Goal: Check status: Check status

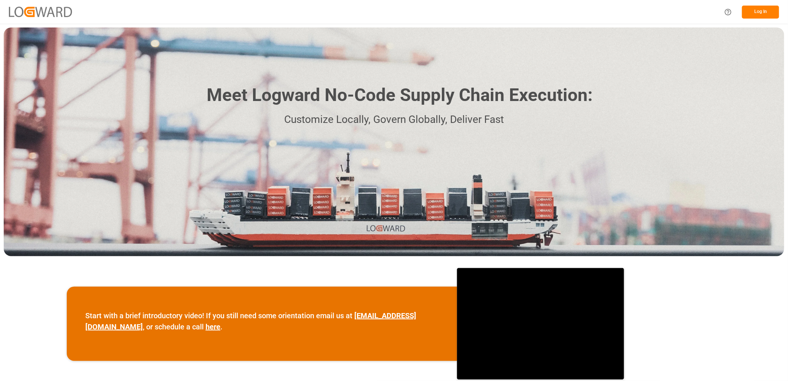
click at [756, 13] on button "Log In" at bounding box center [760, 12] width 37 height 13
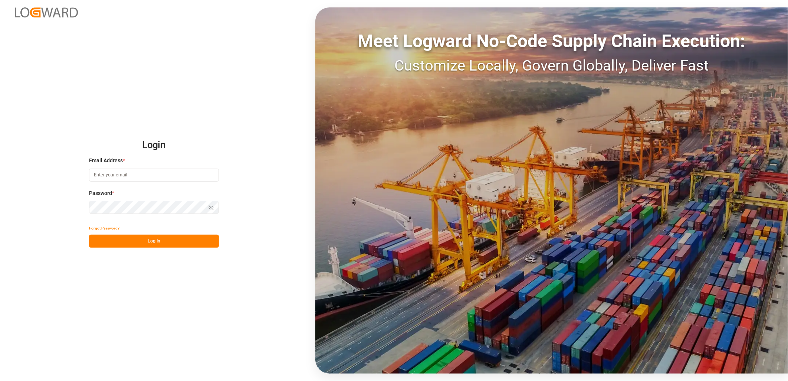
type input "lynne.st-jacques@jamindustries.com"
click at [149, 236] on button "Log In" at bounding box center [154, 240] width 130 height 13
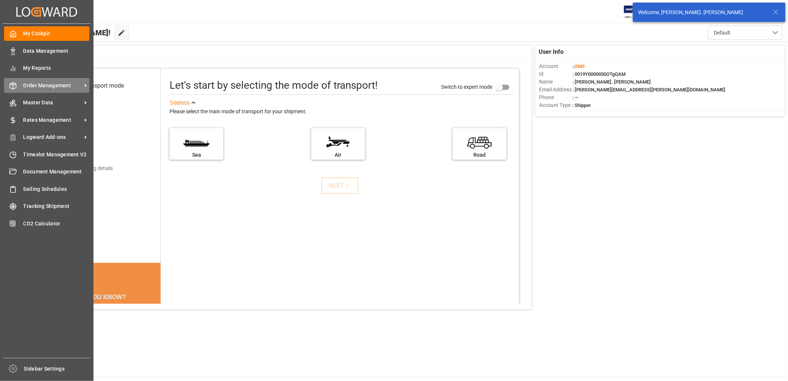
click at [43, 83] on span "Order Management" at bounding box center [52, 86] width 59 height 8
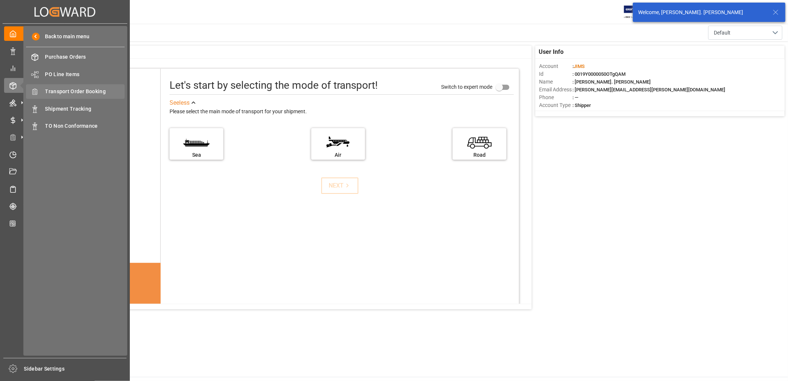
click at [85, 88] on span "Transport Order Booking" at bounding box center [85, 92] width 80 height 8
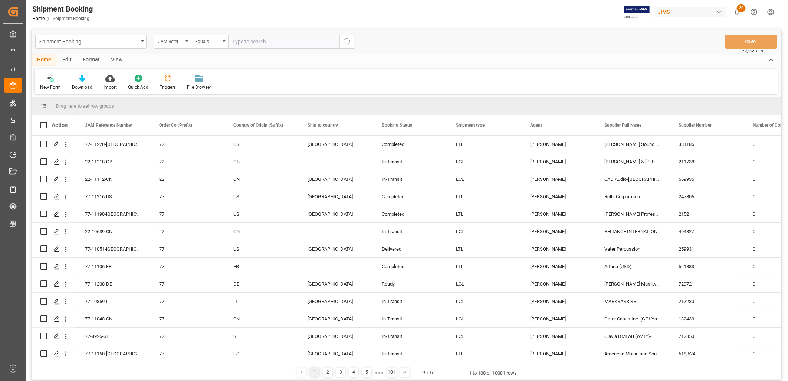
click at [238, 42] on input "text" at bounding box center [283, 41] width 111 height 14
type input "22-9972-ID"
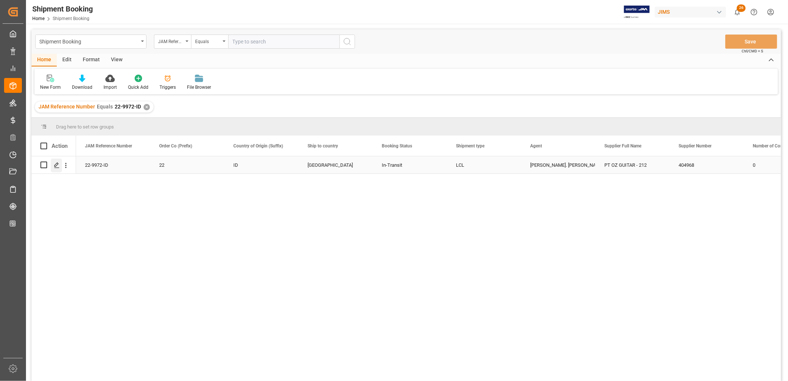
click at [56, 165] on icon "Press SPACE to select this row." at bounding box center [57, 165] width 6 height 6
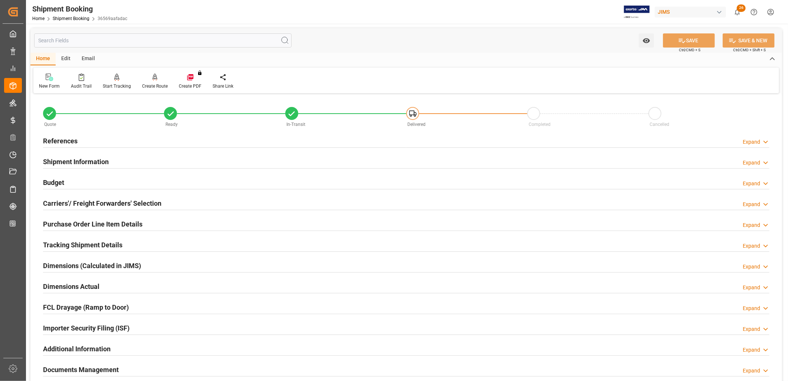
scroll to position [82, 0]
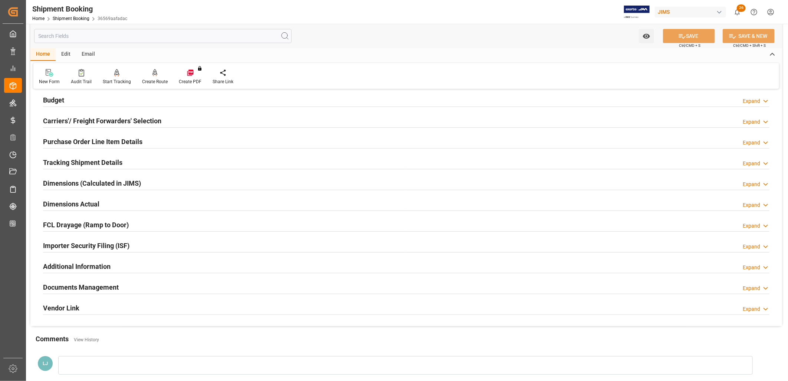
click at [109, 287] on h2 "Documents Management" at bounding box center [81, 287] width 76 height 10
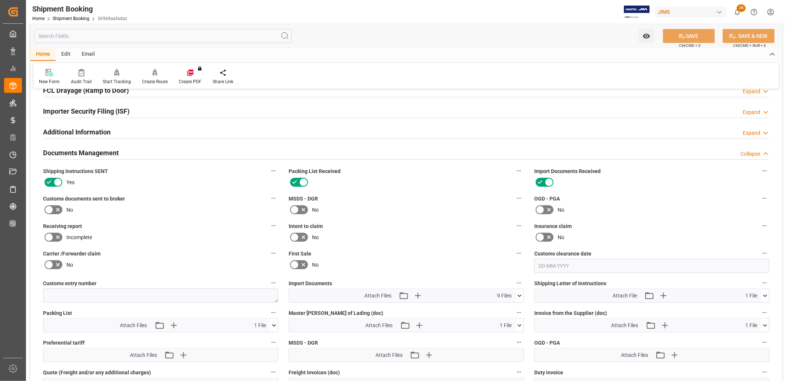
scroll to position [247, 0]
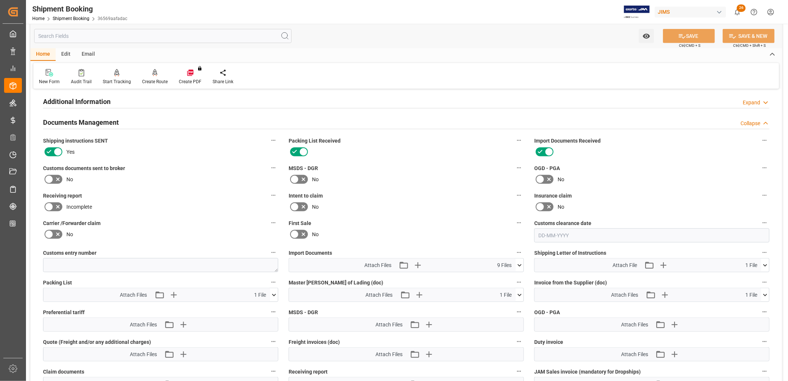
click at [519, 262] on icon at bounding box center [520, 265] width 8 height 8
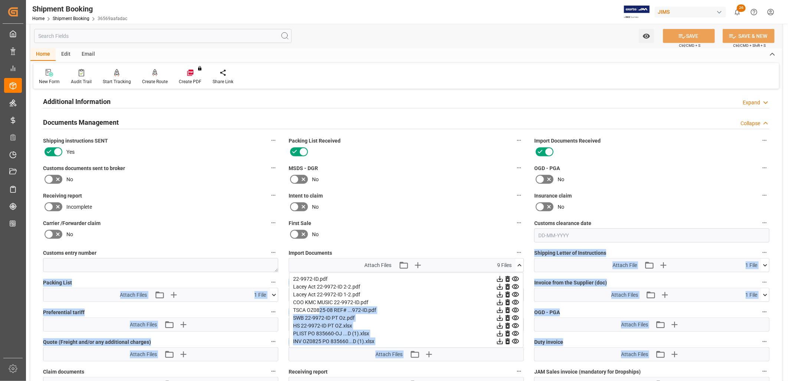
drag, startPoint x: 320, startPoint y: 306, endPoint x: 1040, endPoint y: 346, distance: 721.8
click at [787, 346] on html "Created by potrace 1.15, written by Peter Selinger 2001-2017 Created by potrace…" at bounding box center [394, 190] width 788 height 381
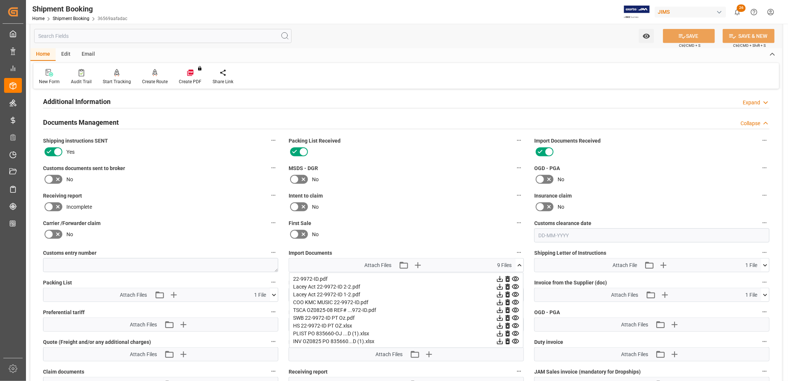
click at [432, 188] on div "Intent to claim No" at bounding box center [406, 201] width 246 height 27
click at [417, 263] on icon "button" at bounding box center [417, 264] width 7 height 7
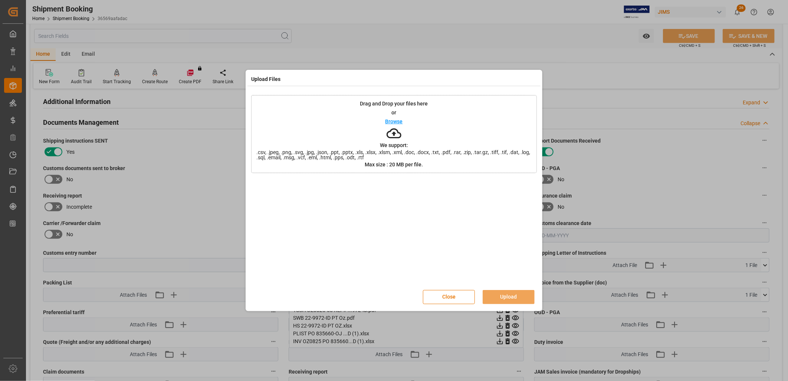
click at [398, 121] on p "Browse" at bounding box center [393, 121] width 17 height 5
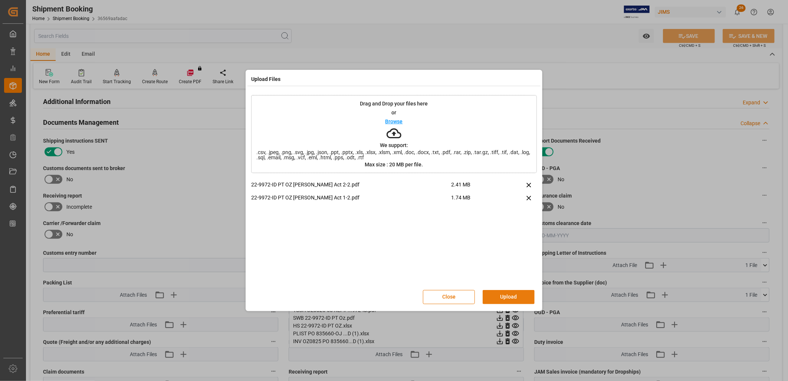
click at [513, 297] on button "Upload" at bounding box center [509, 297] width 52 height 14
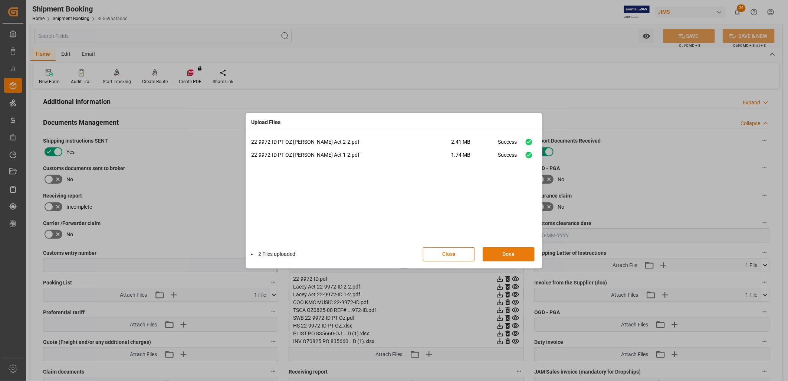
click at [511, 254] on button "Done" at bounding box center [509, 254] width 52 height 14
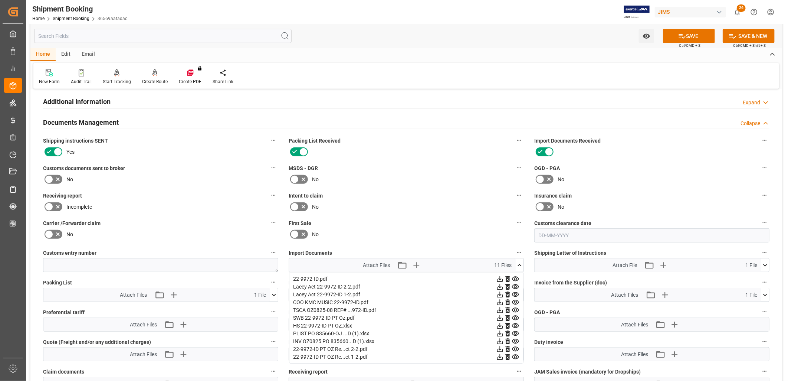
click at [520, 263] on icon at bounding box center [520, 265] width 8 height 8
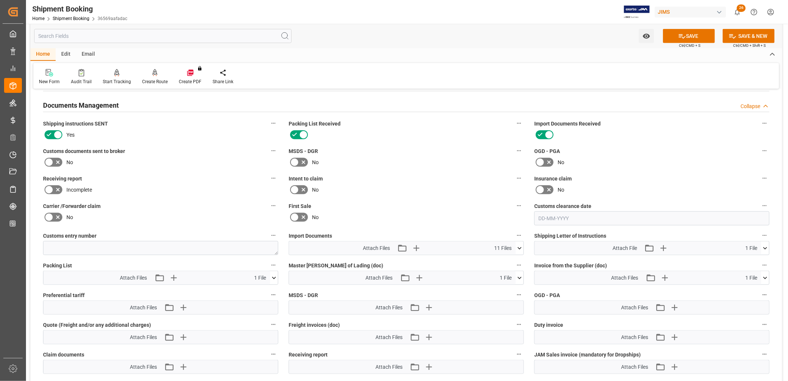
scroll to position [259, 0]
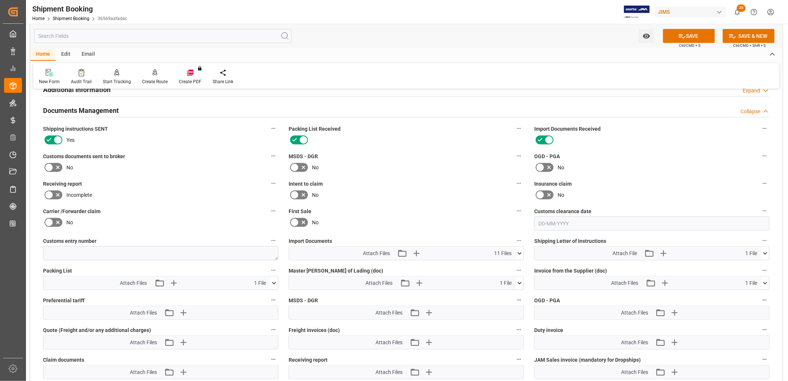
click at [50, 165] on icon at bounding box center [49, 167] width 9 height 9
click at [0, 0] on input "checkbox" at bounding box center [0, 0] width 0 height 0
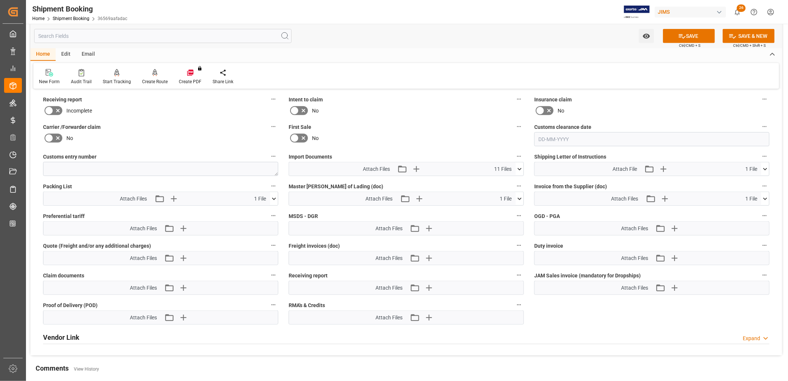
scroll to position [465, 0]
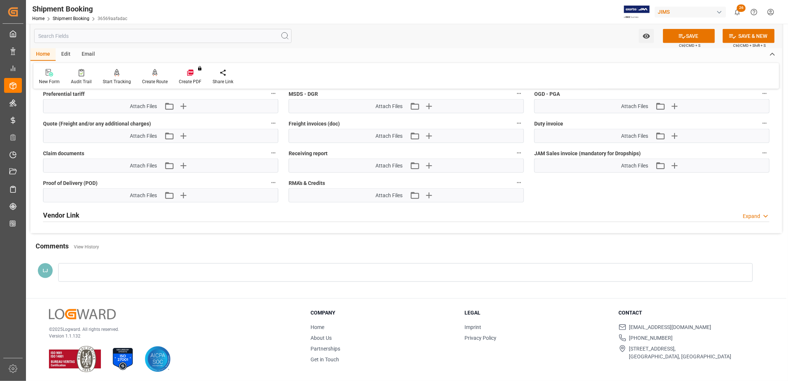
click at [67, 269] on div at bounding box center [405, 272] width 694 height 19
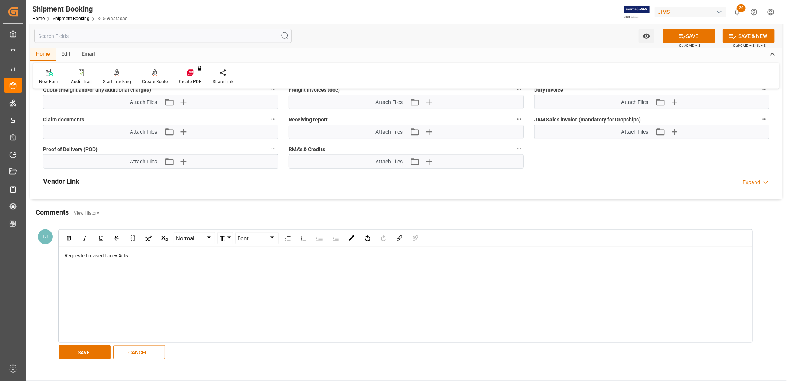
scroll to position [547, 0]
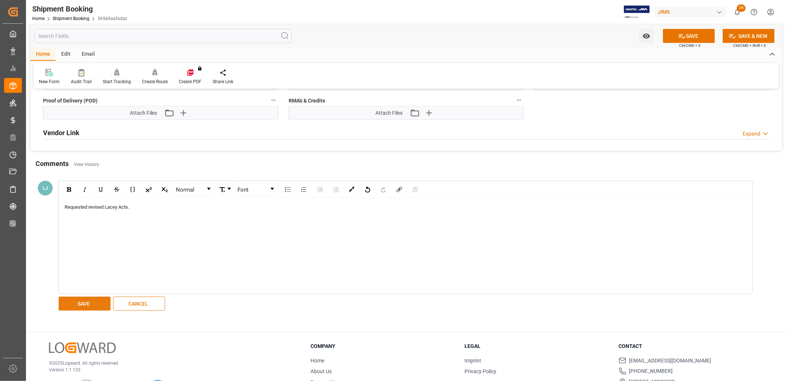
click at [88, 298] on button "SAVE" at bounding box center [85, 303] width 52 height 14
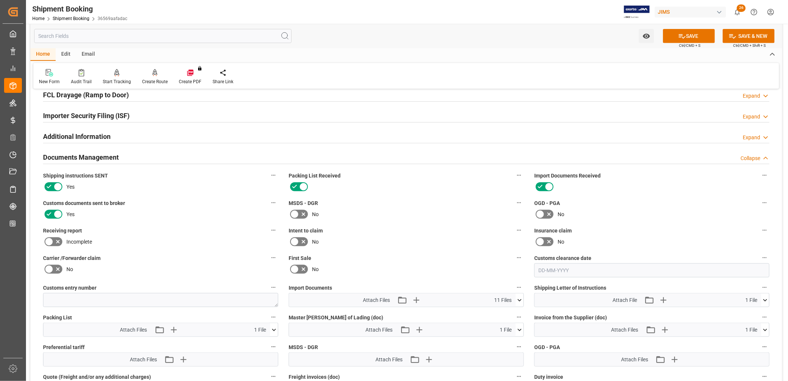
scroll to position [211, 0]
click at [418, 298] on icon "button" at bounding box center [416, 300] width 12 height 12
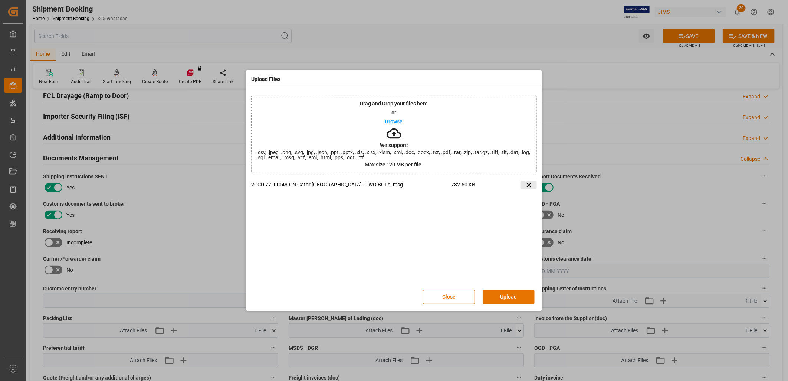
click at [529, 184] on icon at bounding box center [528, 184] width 4 height 4
click at [512, 297] on button "Upload" at bounding box center [509, 297] width 52 height 14
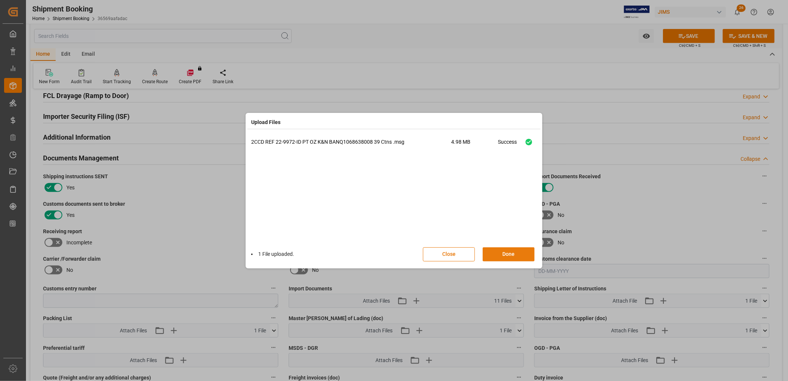
click at [524, 250] on button "Done" at bounding box center [509, 254] width 52 height 14
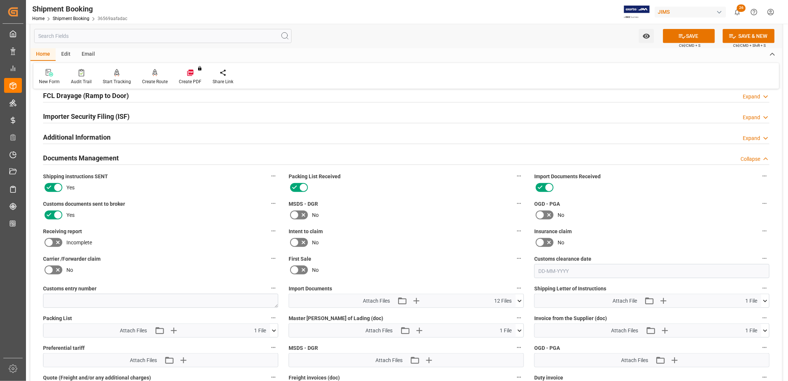
scroll to position [253, 0]
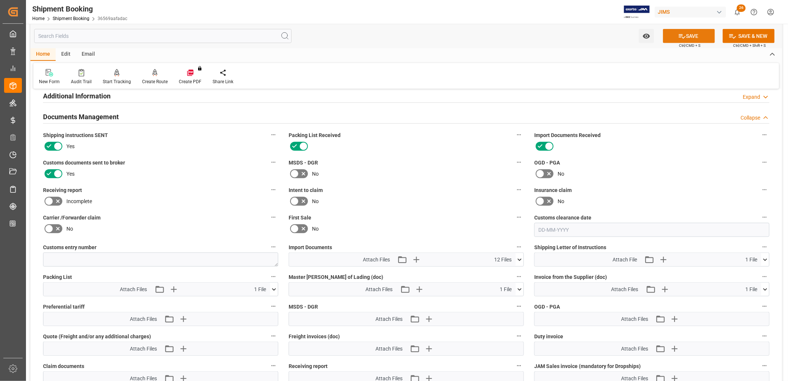
click at [697, 33] on button "SAVE" at bounding box center [689, 36] width 52 height 14
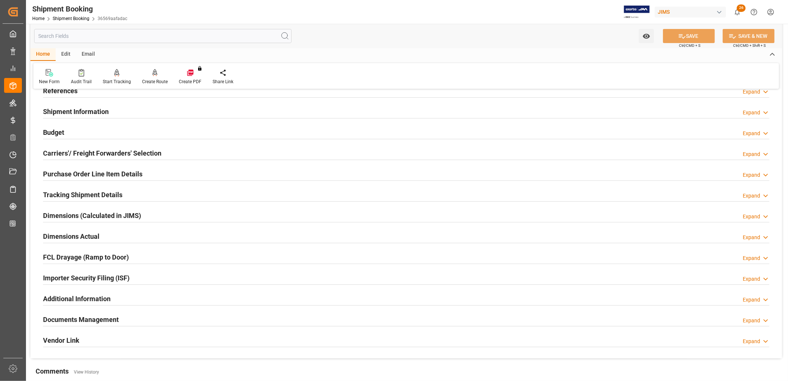
scroll to position [46, 0]
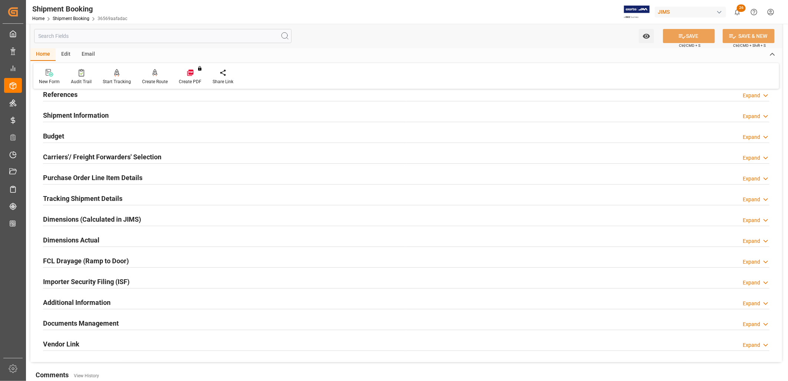
click at [108, 176] on h2 "Purchase Order Line Item Details" at bounding box center [92, 177] width 99 height 10
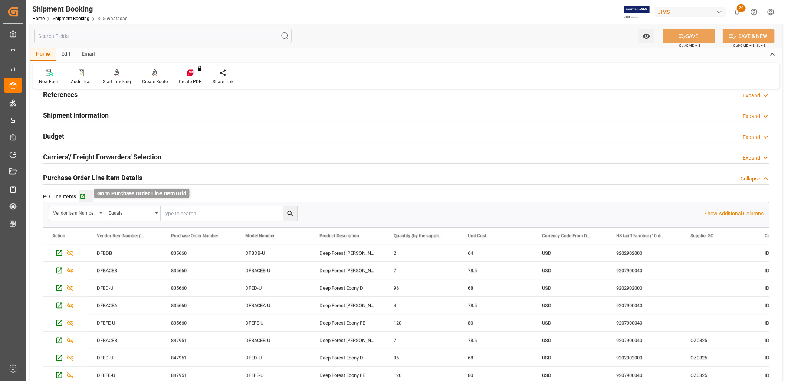
click at [83, 195] on icon "button" at bounding box center [82, 196] width 5 height 5
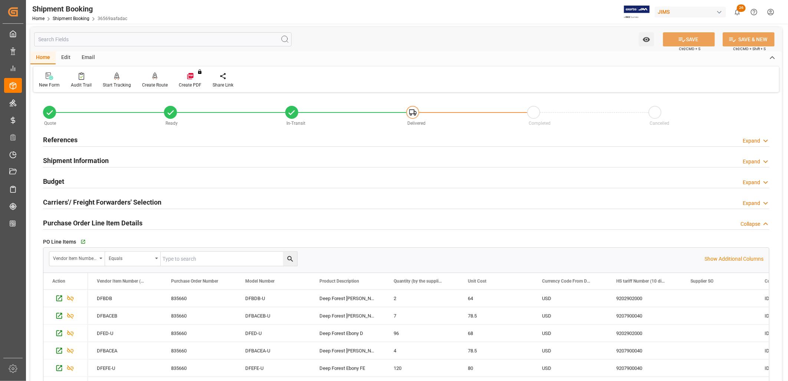
scroll to position [0, 0]
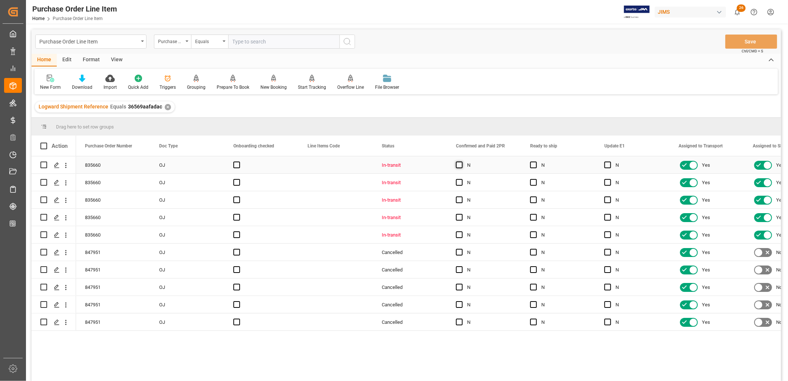
click at [456, 164] on span "Press SPACE to select this row." at bounding box center [459, 164] width 7 height 7
click at [461, 161] on input "Press SPACE to select this row." at bounding box center [461, 161] width 0 height 0
drag, startPoint x: 519, startPoint y: 171, endPoint x: 502, endPoint y: 234, distance: 65.0
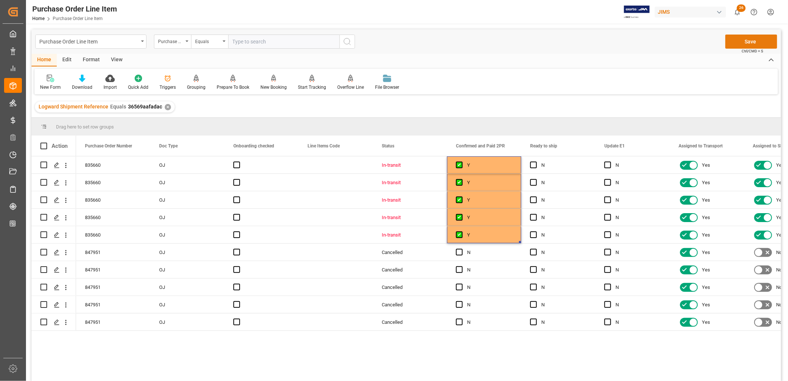
click at [752, 41] on button "Save" at bounding box center [751, 41] width 52 height 14
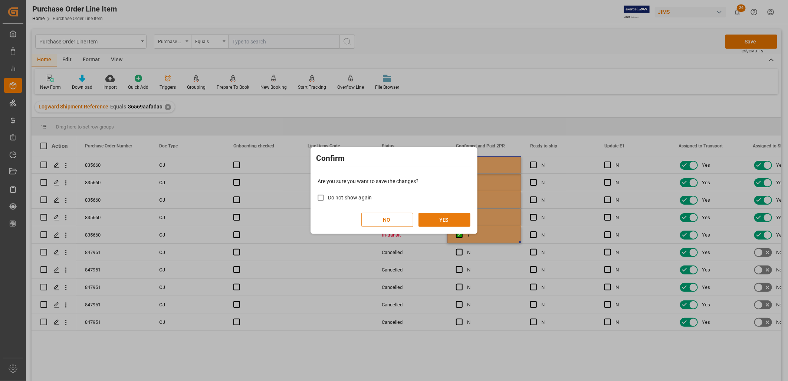
click at [447, 214] on button "YES" at bounding box center [444, 220] width 52 height 14
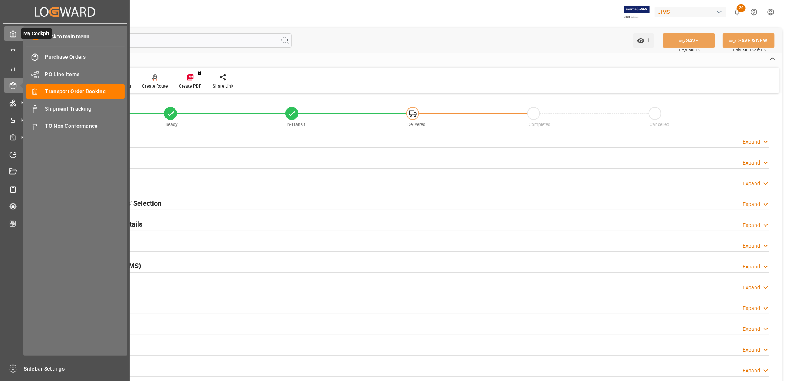
click at [15, 33] on icon at bounding box center [12, 33] width 7 height 7
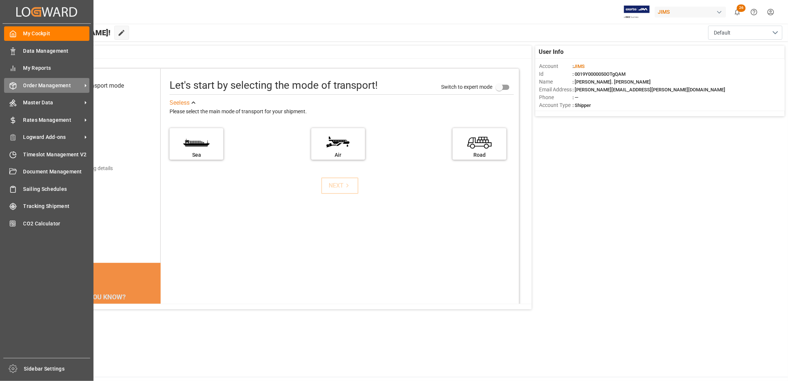
click at [43, 82] on span "Order Management" at bounding box center [52, 86] width 59 height 8
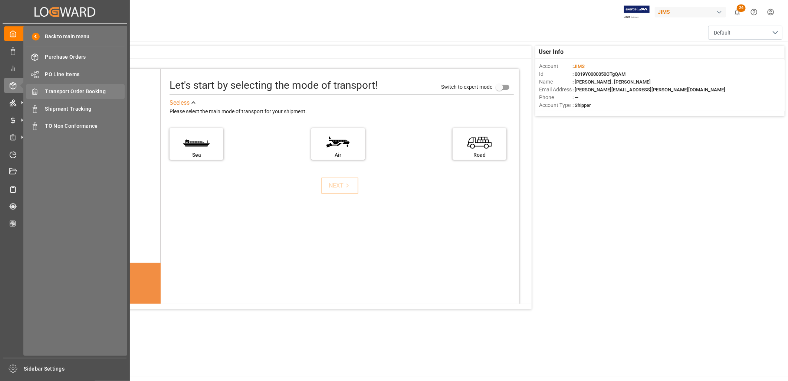
click at [99, 88] on span "Transport Order Booking" at bounding box center [85, 92] width 80 height 8
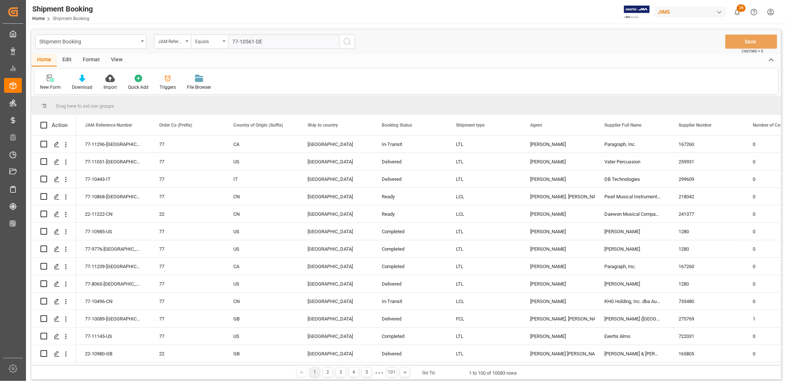
type input "77-10561-DE"
click at [346, 41] on icon "search button" at bounding box center [347, 41] width 9 height 9
